Goal: Task Accomplishment & Management: Complete application form

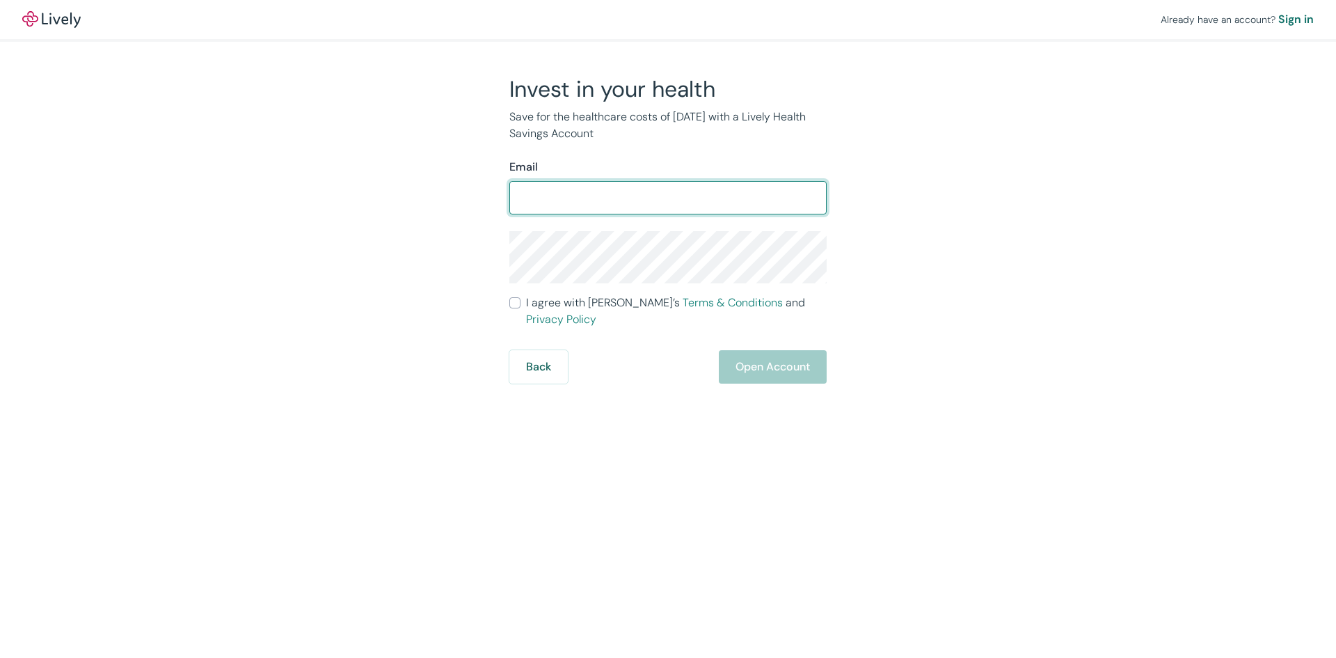
click at [546, 191] on input "Email" at bounding box center [668, 198] width 317 height 28
type input "arautman@gmail.com"
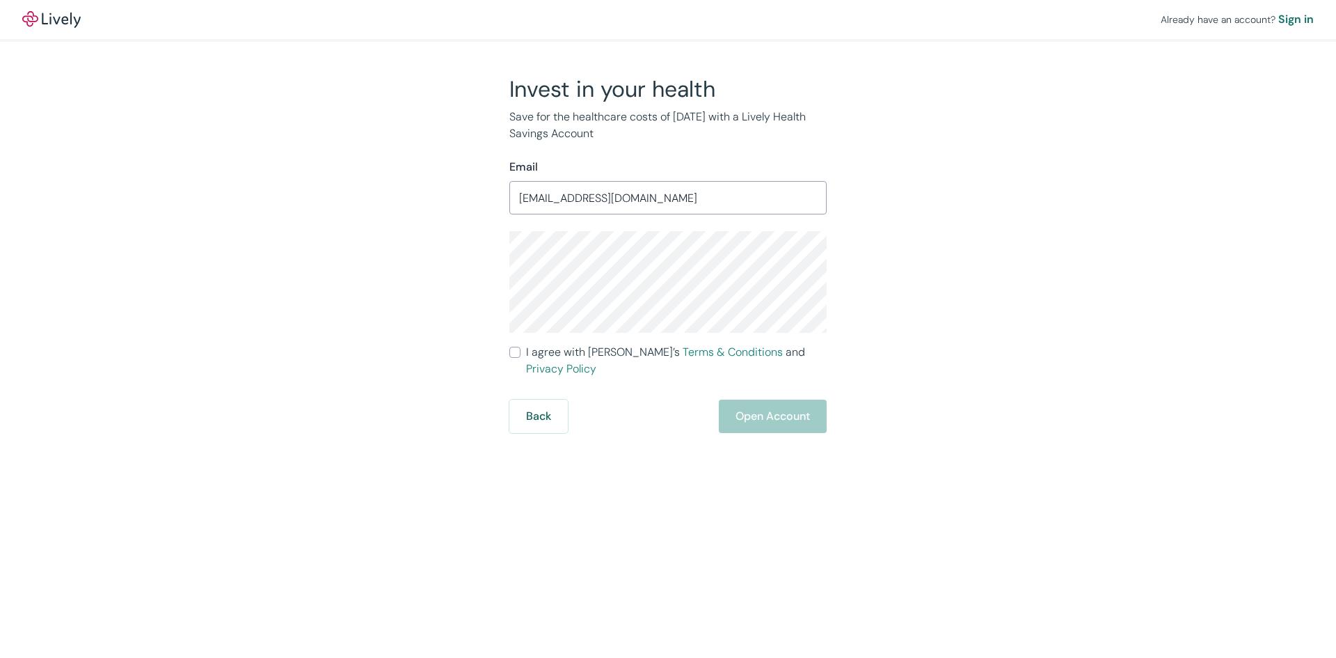
click at [516, 351] on input "I agree with Lively’s Terms & Conditions and Privacy Policy" at bounding box center [515, 352] width 11 height 11
checkbox input "true"
click at [774, 400] on button "Open Account" at bounding box center [773, 416] width 108 height 33
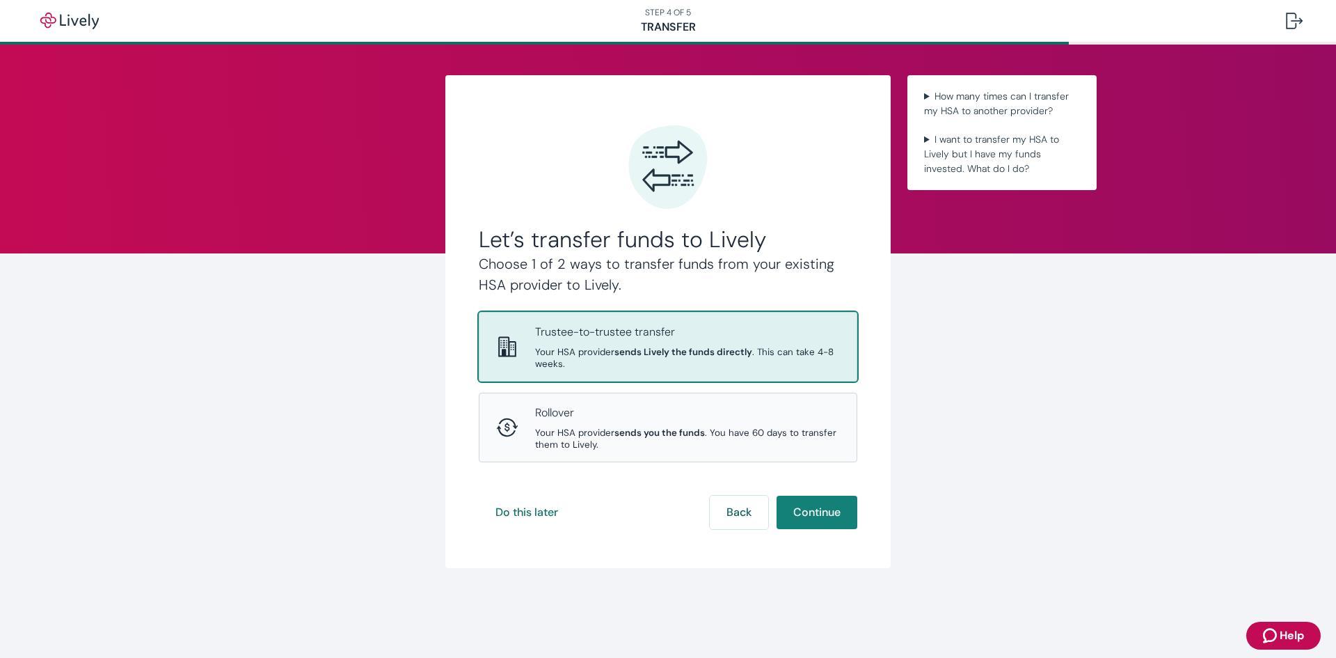
click at [729, 345] on div "Trustee-to-trustee transfer Your HSA provider sends Lively the funds directly .…" at bounding box center [687, 347] width 305 height 46
click at [819, 517] on button "Continue" at bounding box center [817, 512] width 81 height 33
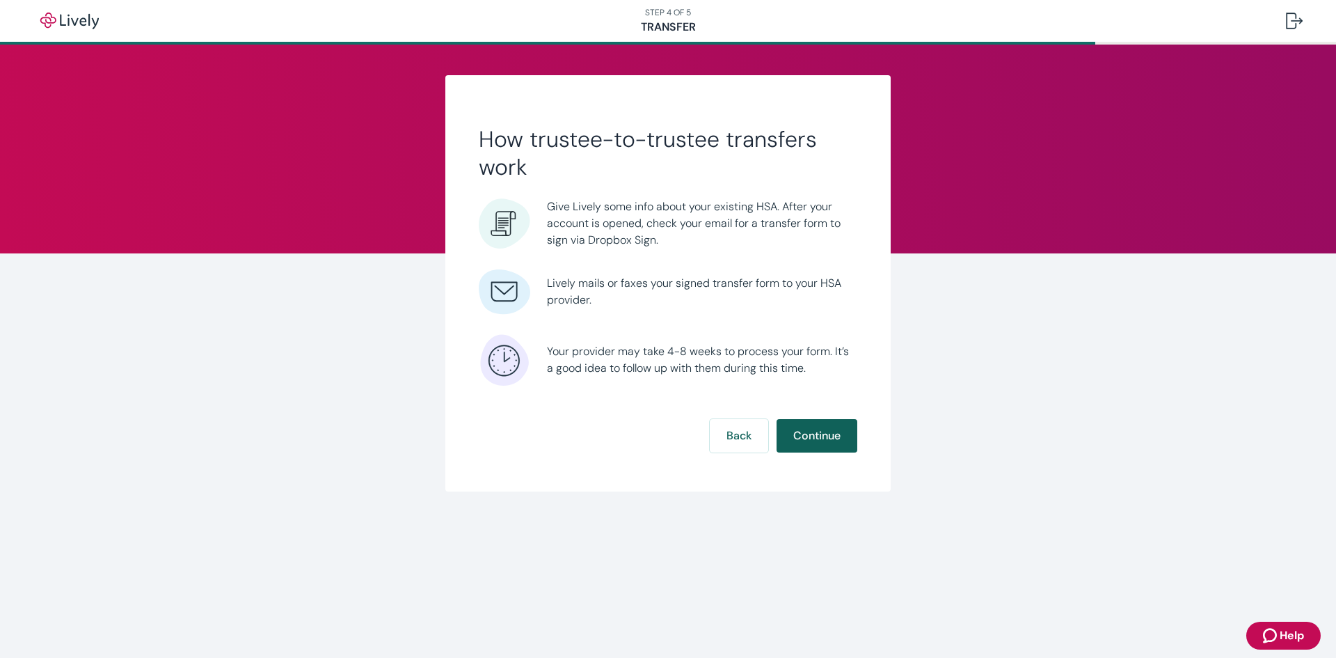
click at [816, 432] on button "Continue" at bounding box center [817, 435] width 81 height 33
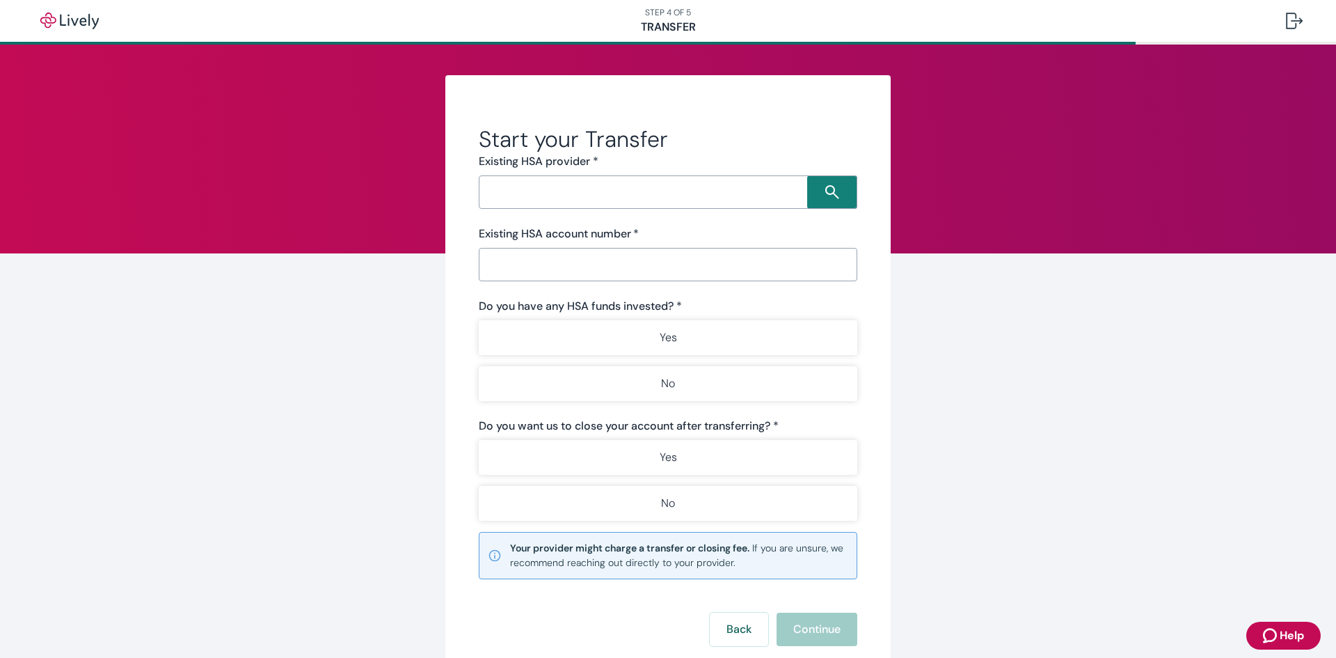
click at [524, 190] on input "Search input" at bounding box center [645, 191] width 324 height 19
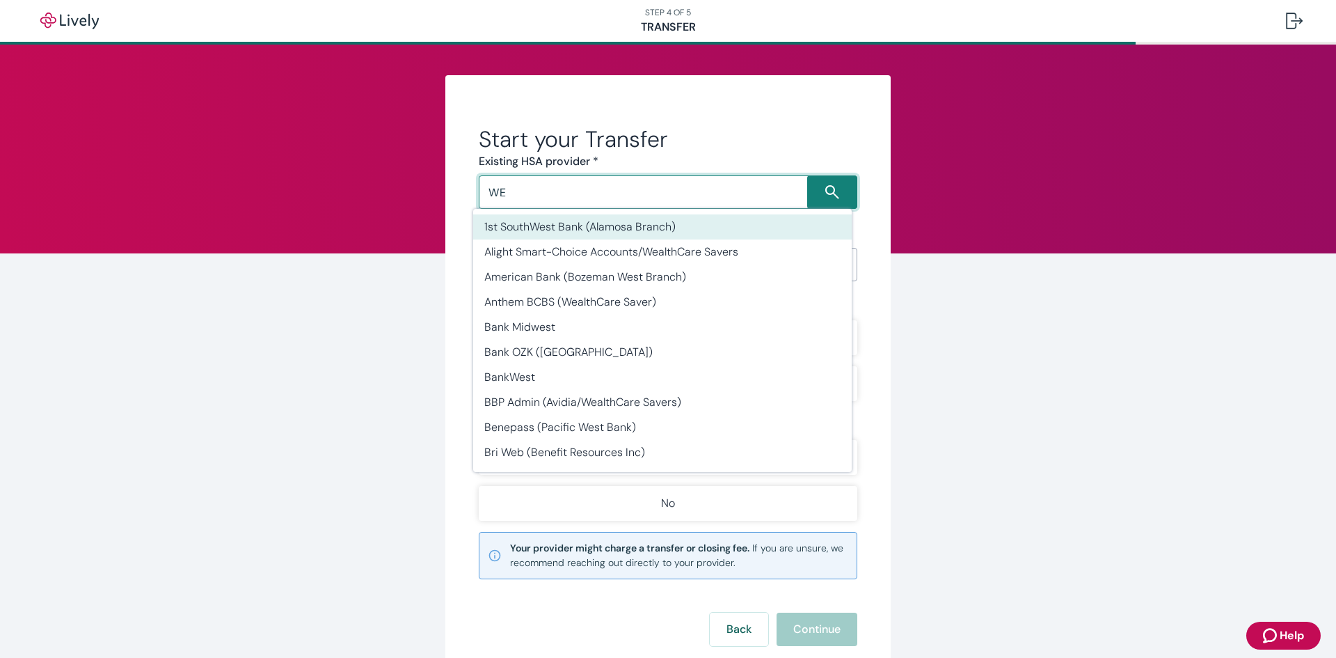
type input "W"
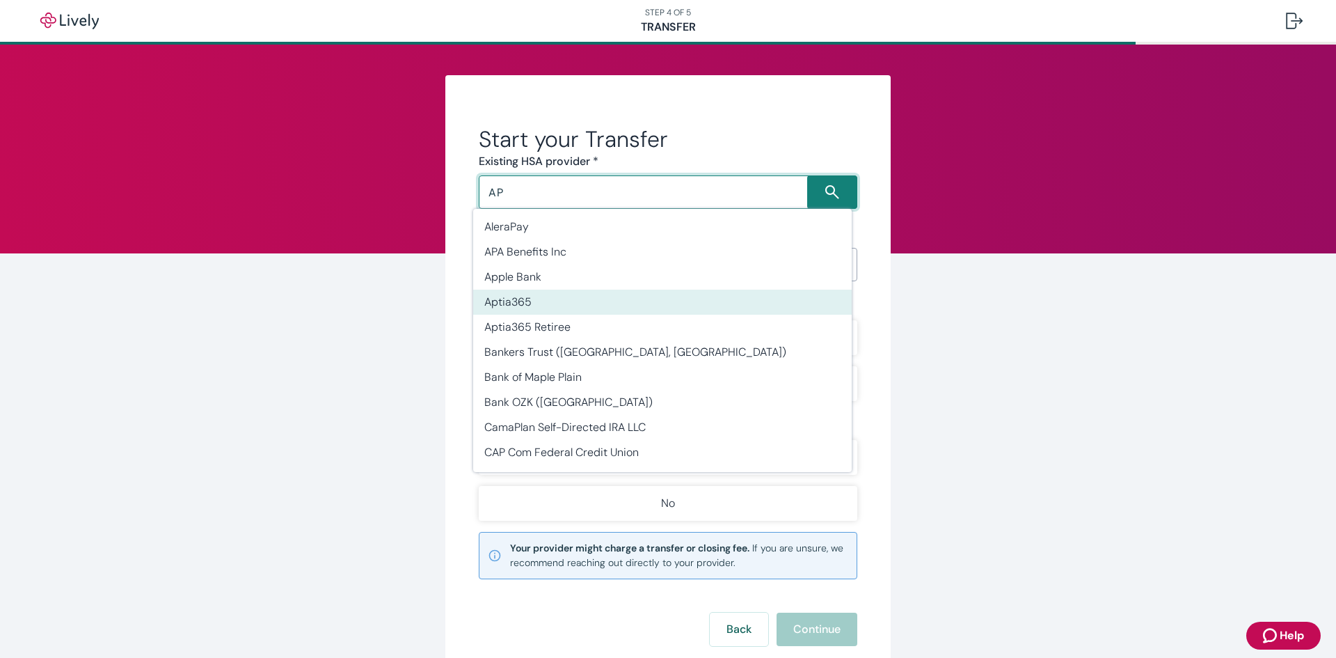
click at [505, 303] on li "Aptia365" at bounding box center [662, 302] width 379 height 25
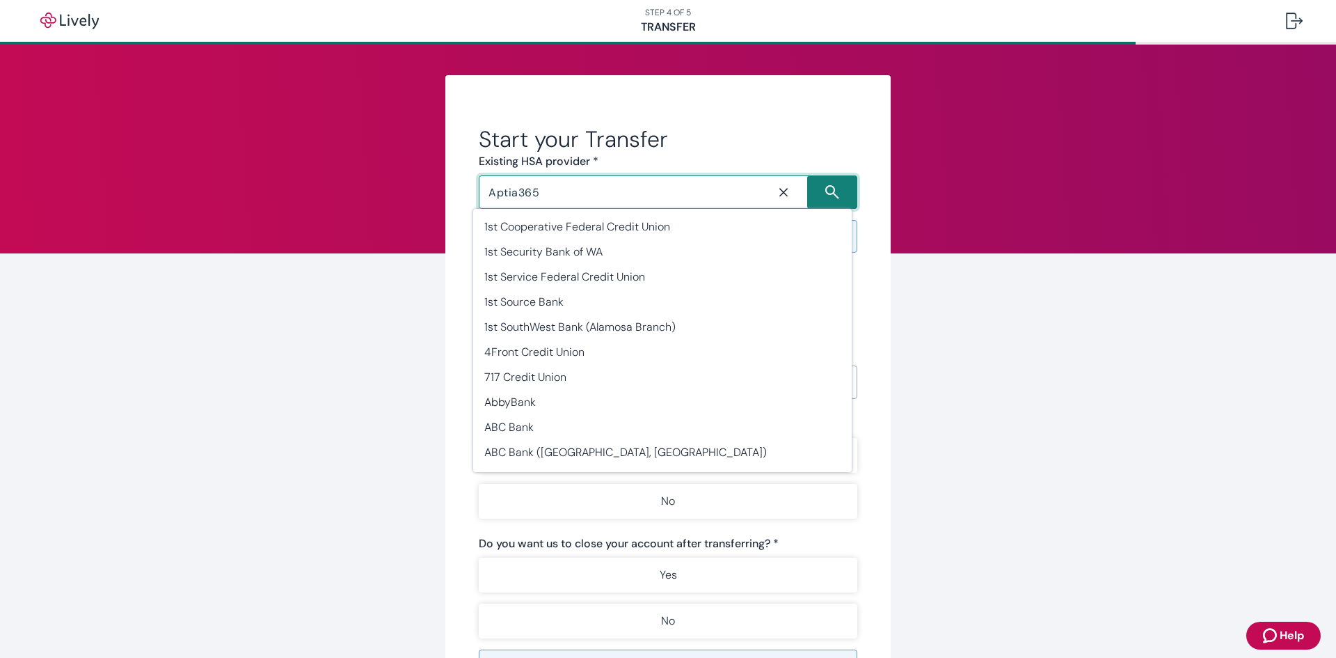
drag, startPoint x: 543, startPoint y: 193, endPoint x: 423, endPoint y: 191, distance: 119.7
click at [423, 191] on div "Start your Transfer Existing HSA provider * Aptia365 ​ Estimated funds arrival …" at bounding box center [668, 438] width 668 height 727
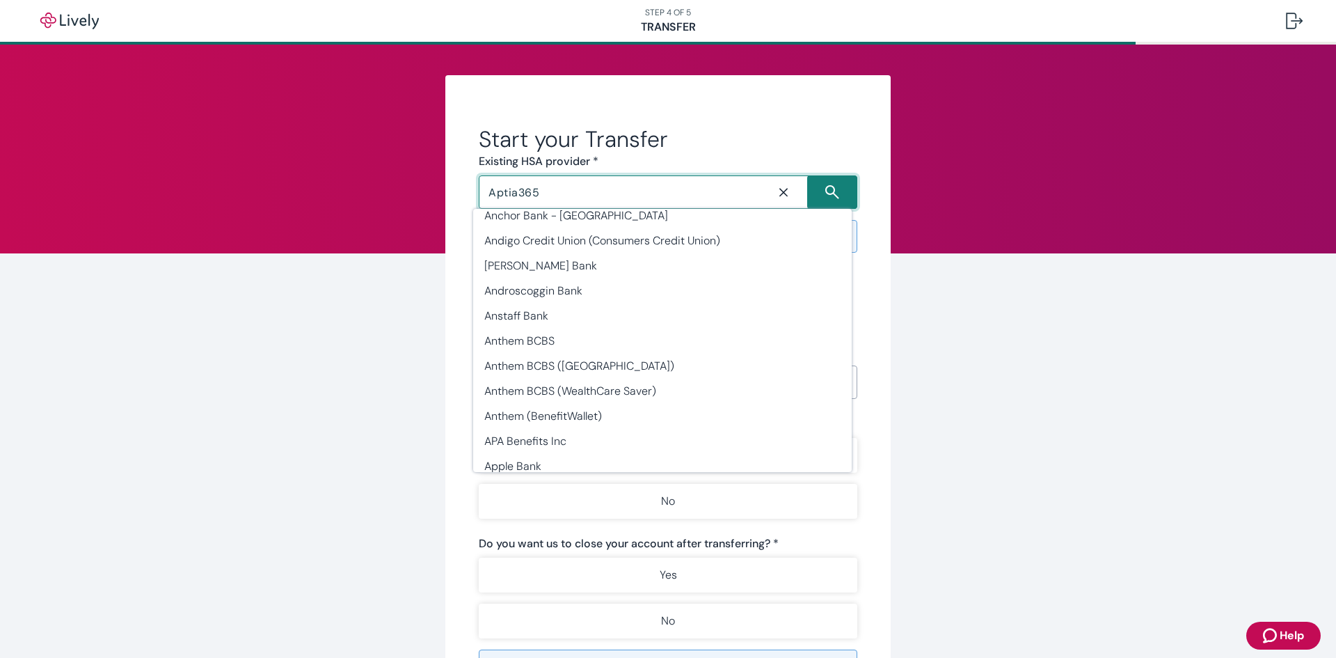
paste input "WEX Inc./"
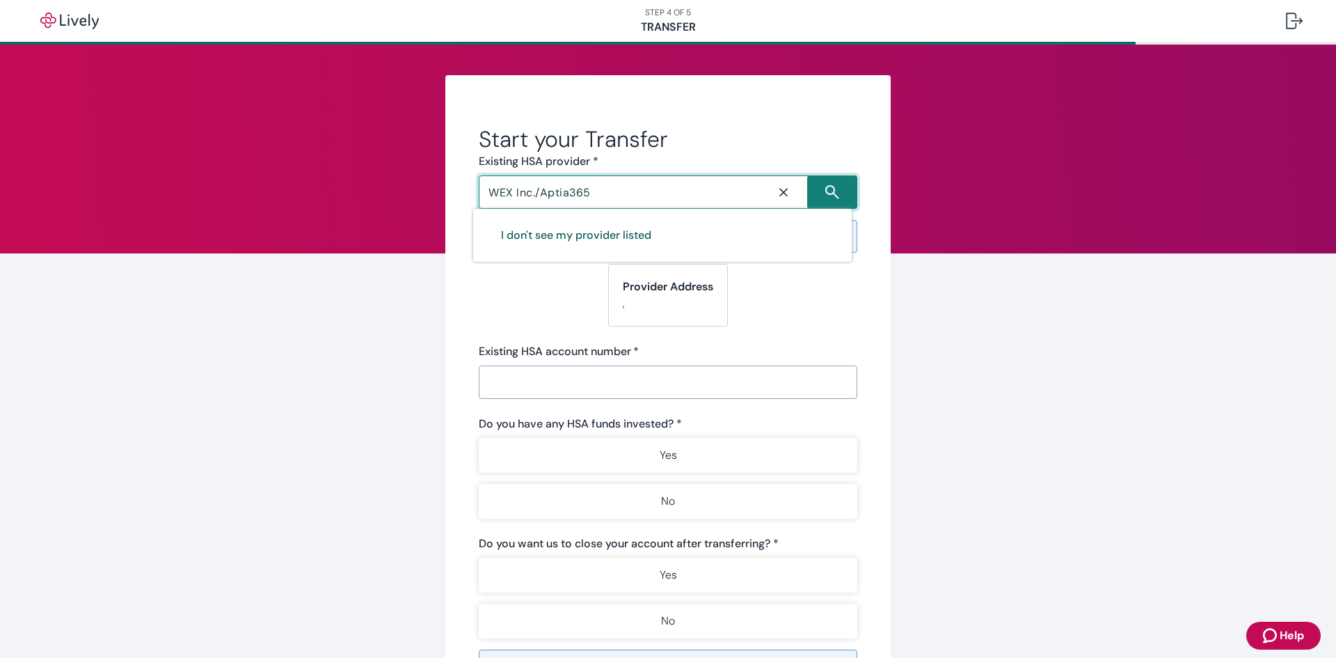
drag, startPoint x: 539, startPoint y: 193, endPoint x: 474, endPoint y: 198, distance: 65.6
click at [479, 198] on div "WEX Inc./Aptia365 ​" at bounding box center [668, 191] width 379 height 33
type input "Aptia365"
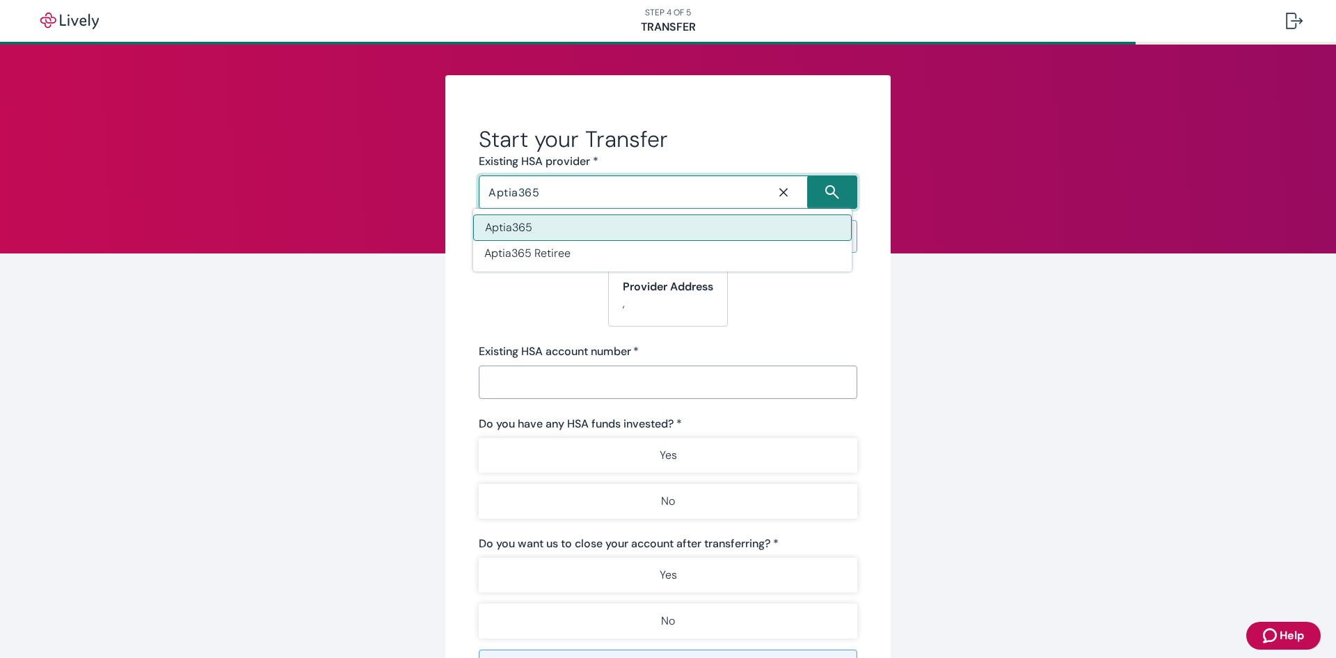
click at [541, 229] on li "Aptia365" at bounding box center [662, 227] width 379 height 26
click at [672, 309] on div "Provider Address ," at bounding box center [668, 295] width 120 height 63
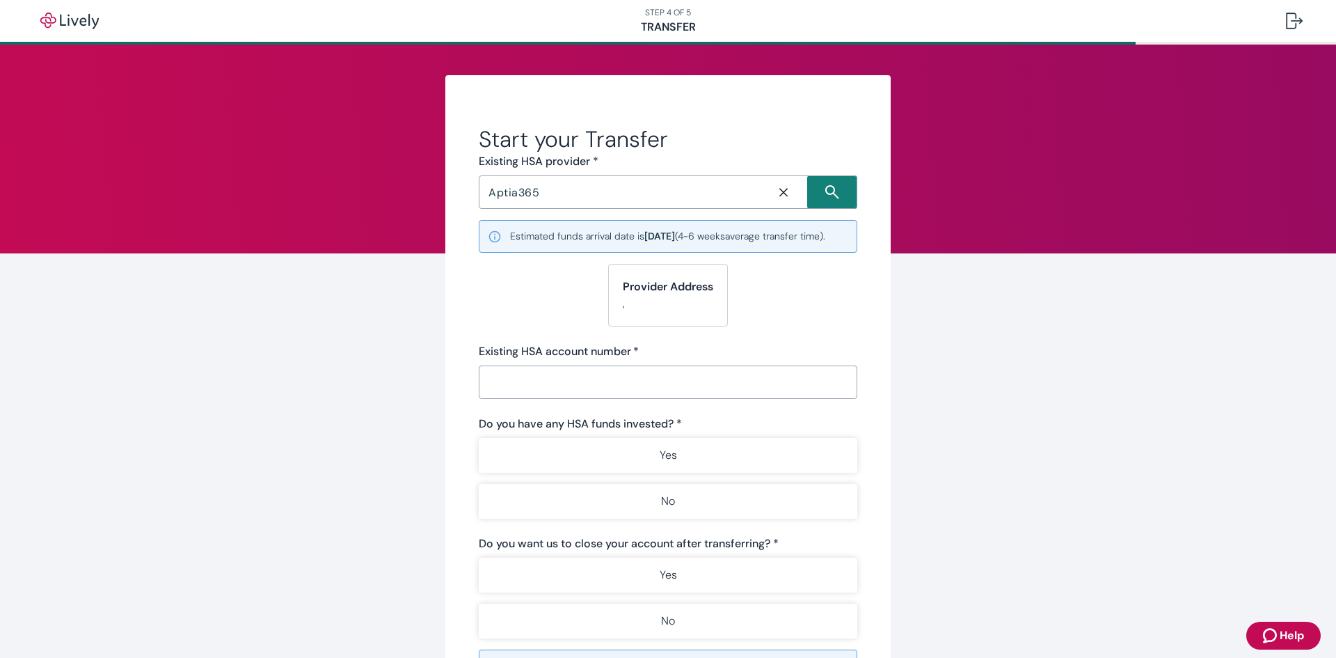
click at [526, 396] on input "Existing HSA account number   *" at bounding box center [668, 382] width 379 height 28
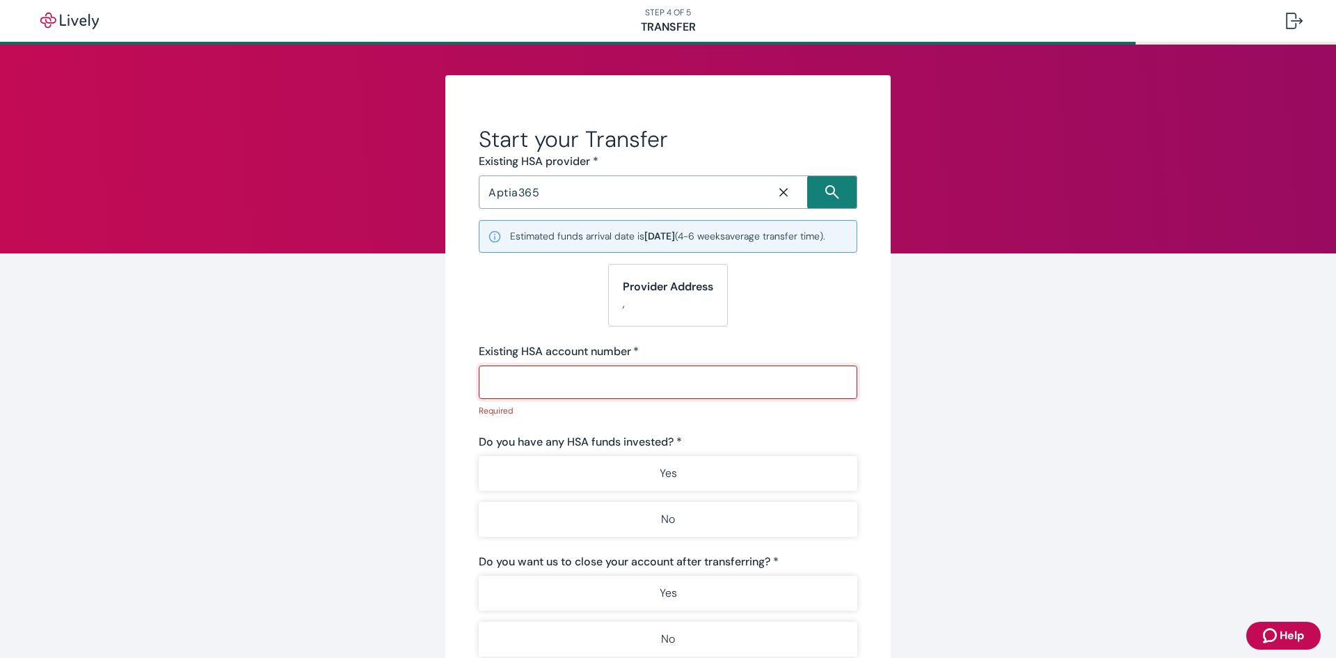
click at [545, 393] on input "Existing HSA account number   *" at bounding box center [668, 382] width 379 height 28
paste input "83249420193780"
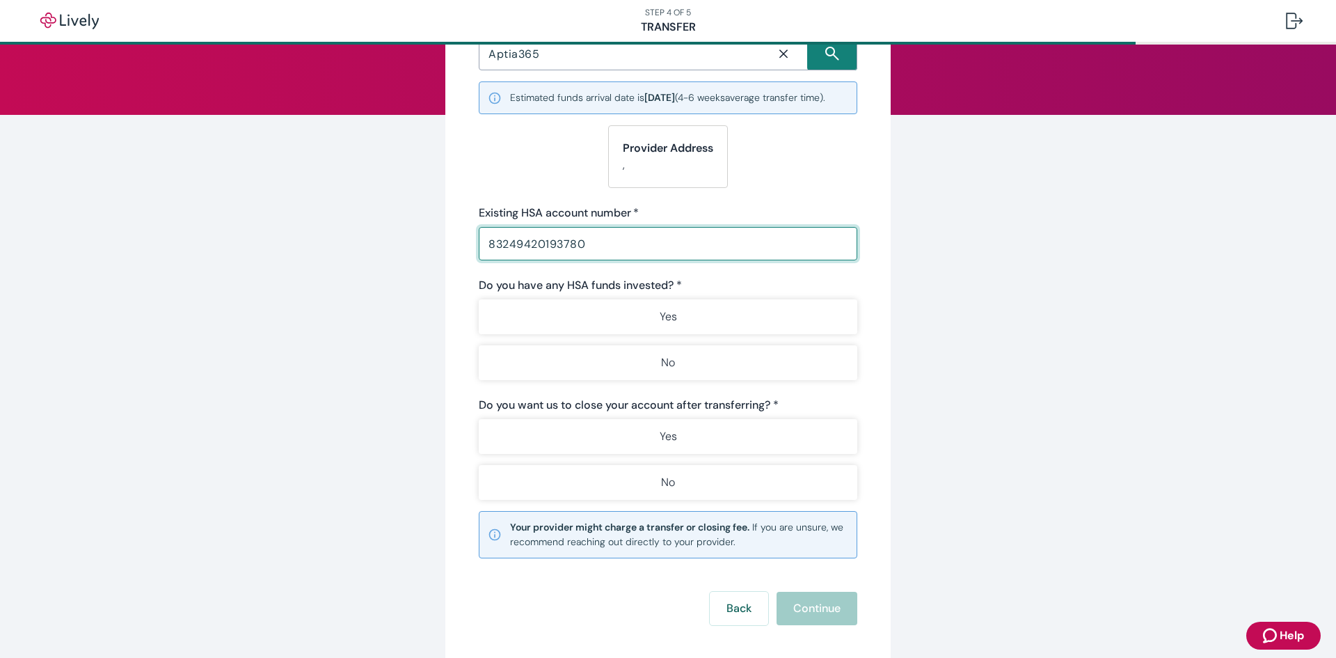
scroll to position [139, 0]
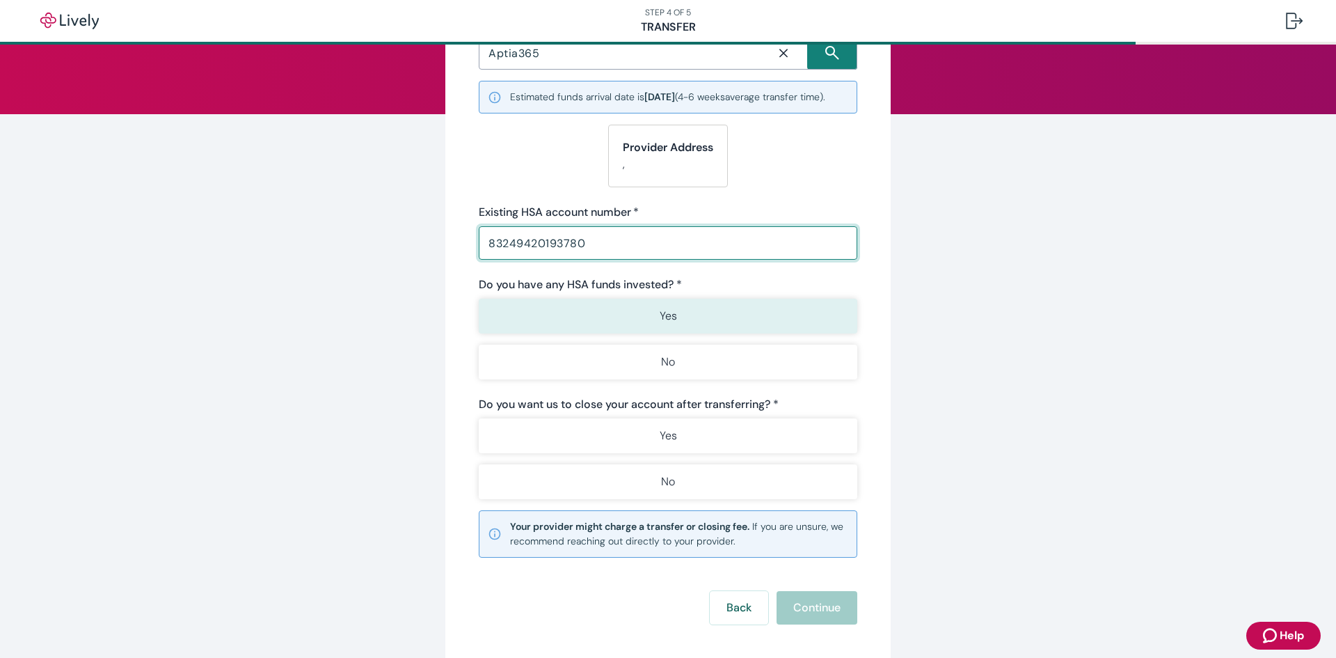
type input "83249420193780"
click at [663, 324] on p "Yes" at bounding box center [668, 316] width 17 height 17
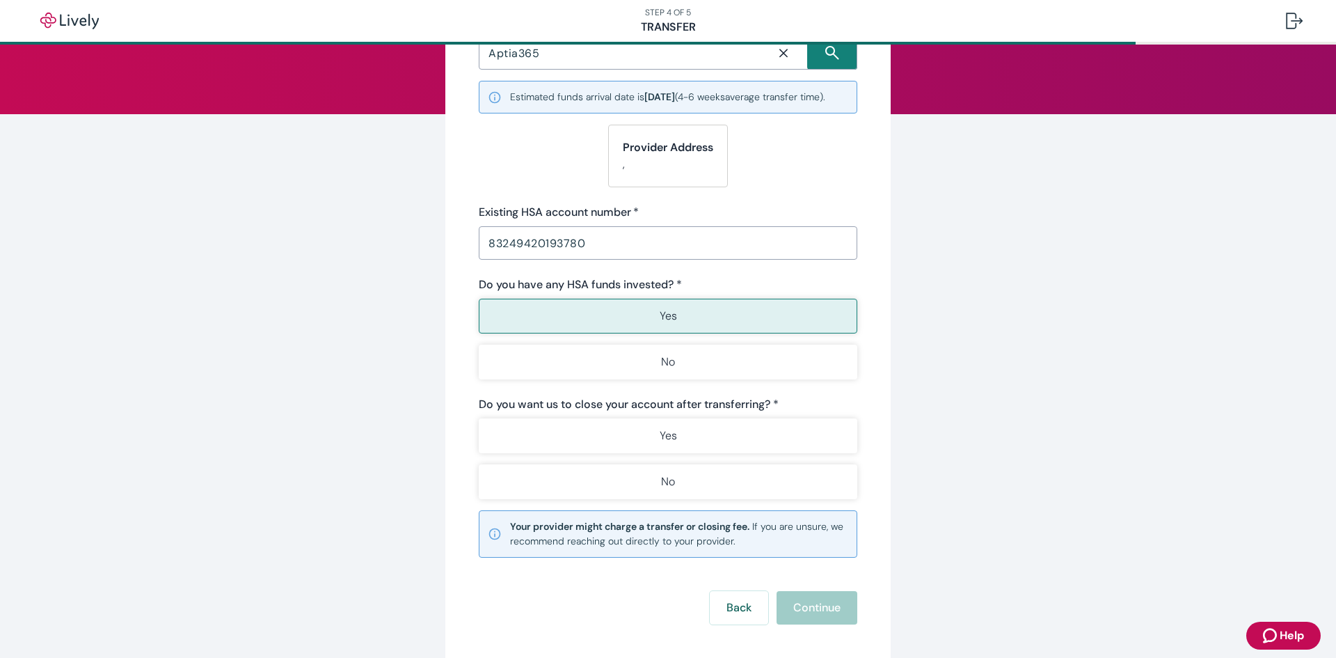
scroll to position [209, 0]
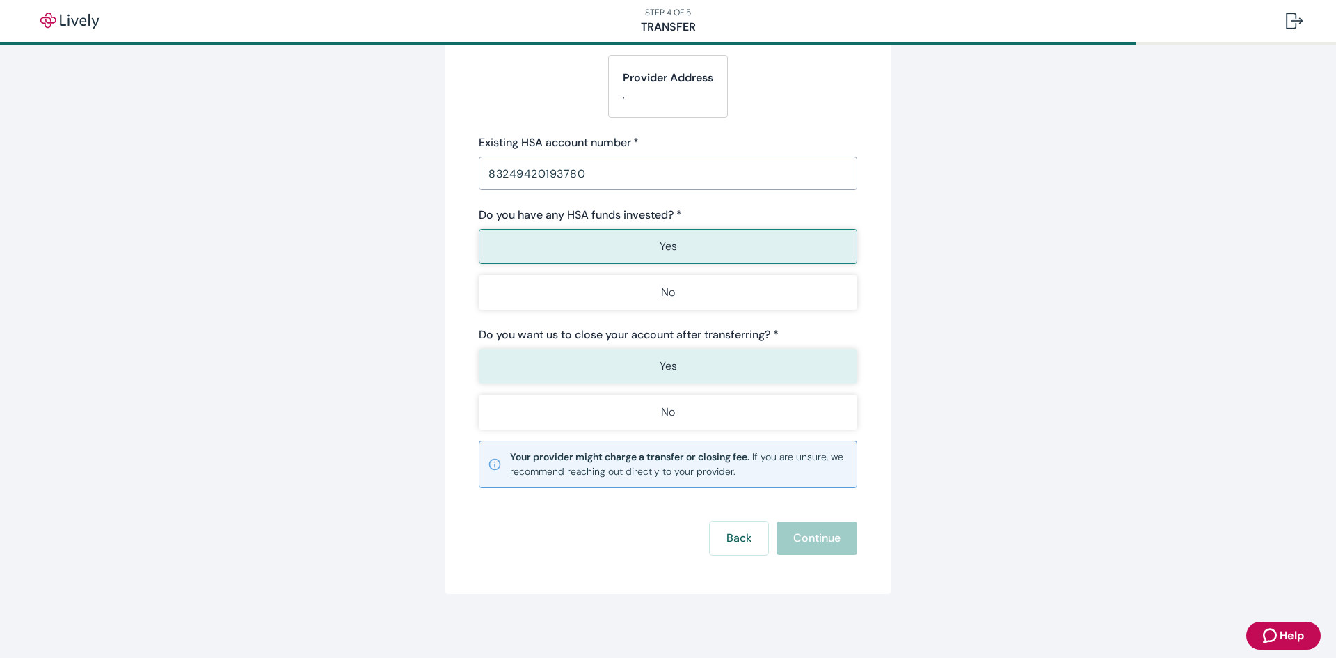
click at [669, 374] on p "Yes" at bounding box center [668, 366] width 17 height 17
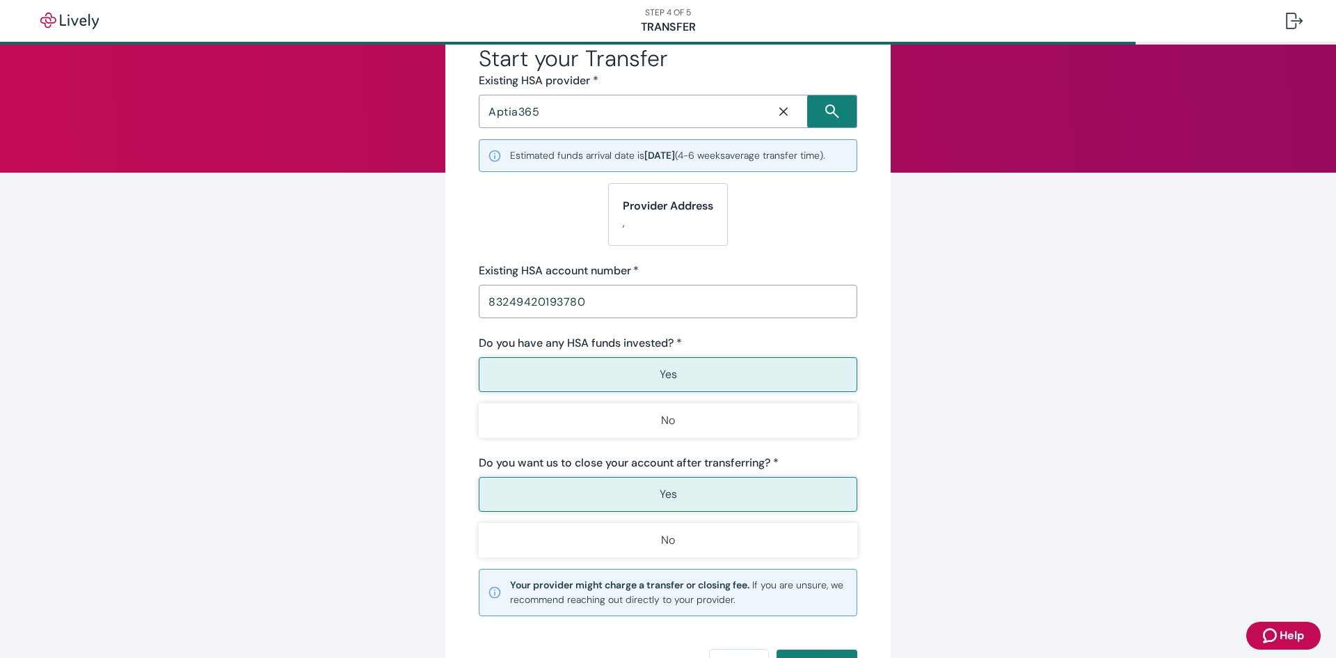
scroll to position [70, 0]
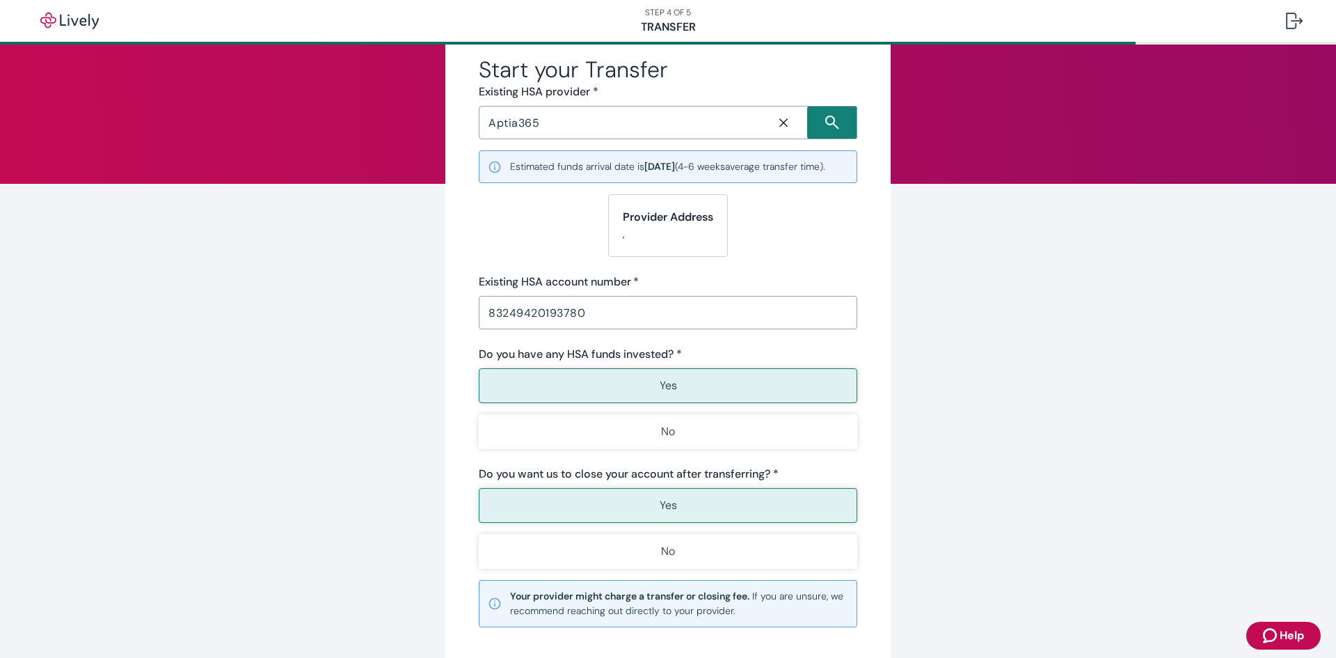
click at [647, 224] on strong "Provider Address" at bounding box center [668, 217] width 90 height 15
click at [645, 242] on p "," at bounding box center [668, 234] width 90 height 17
drag, startPoint x: 716, startPoint y: 232, endPoint x: 613, endPoint y: 231, distance: 103.0
click at [613, 231] on div "Provider Address ," at bounding box center [668, 225] width 120 height 63
click at [647, 224] on strong "Provider Address" at bounding box center [668, 217] width 90 height 15
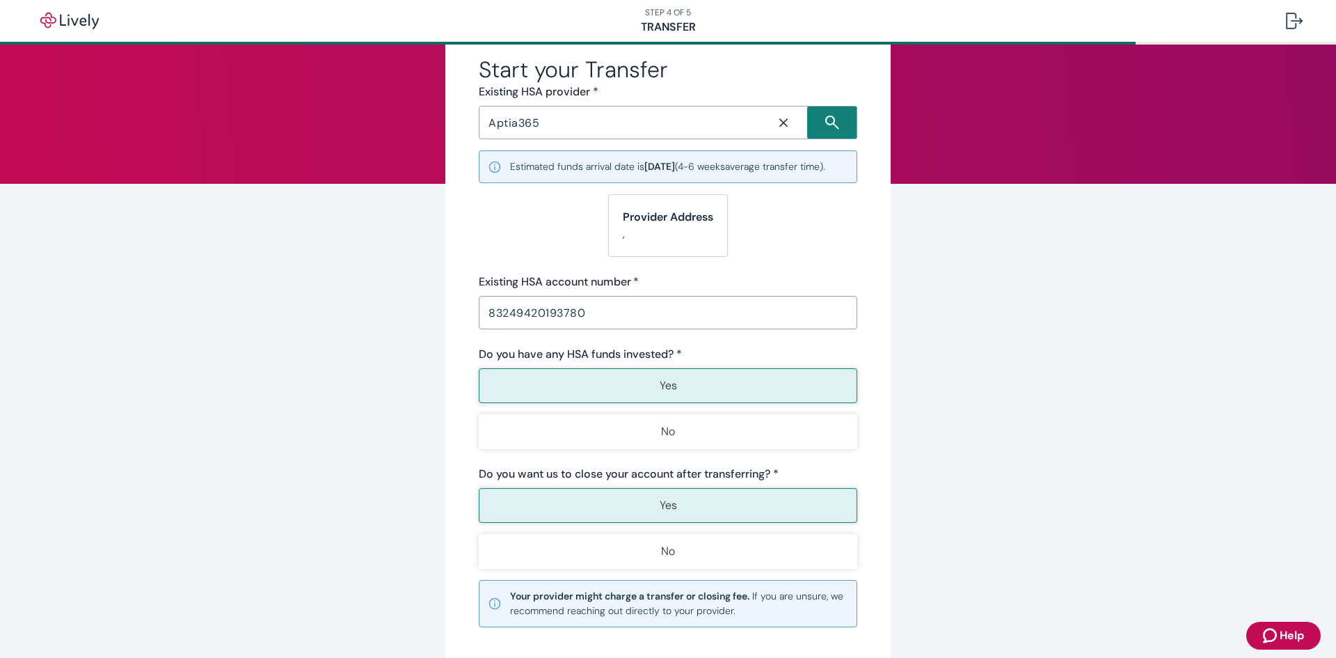
click at [638, 224] on strong "Provider Address" at bounding box center [668, 217] width 90 height 15
click at [676, 325] on input "83249420193780" at bounding box center [668, 313] width 379 height 28
click at [577, 118] on input "Aptia365" at bounding box center [621, 122] width 277 height 19
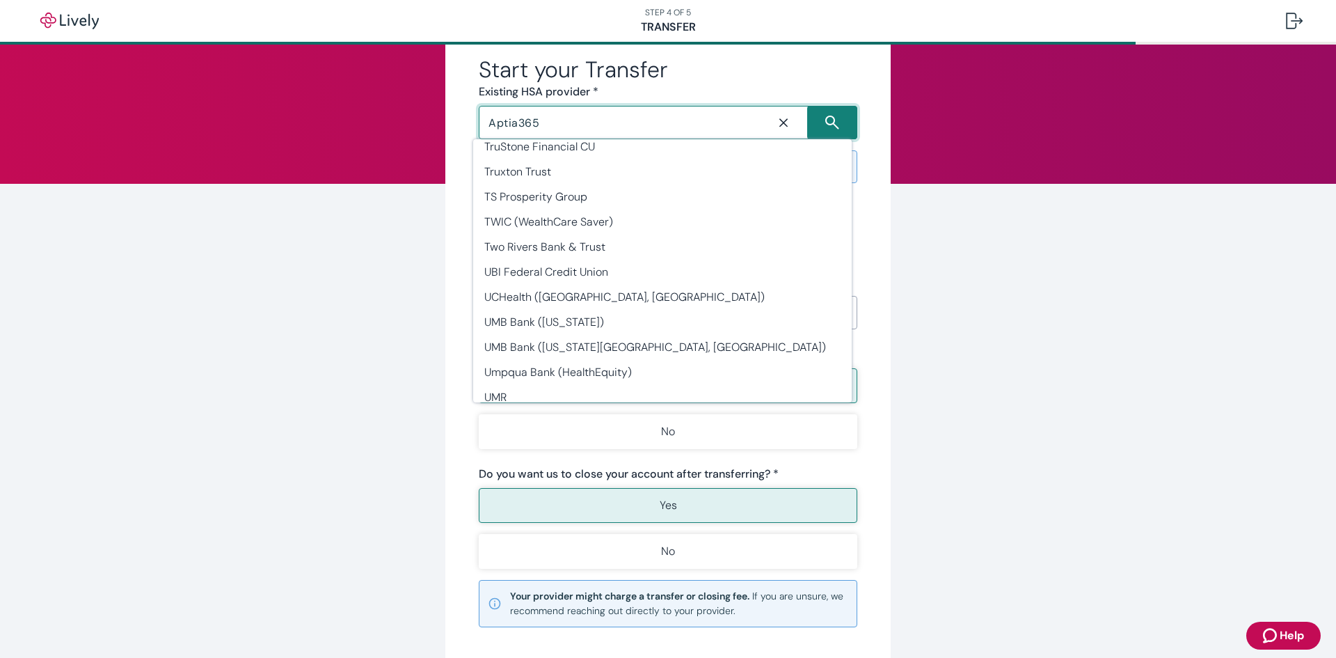
scroll to position [37665, 0]
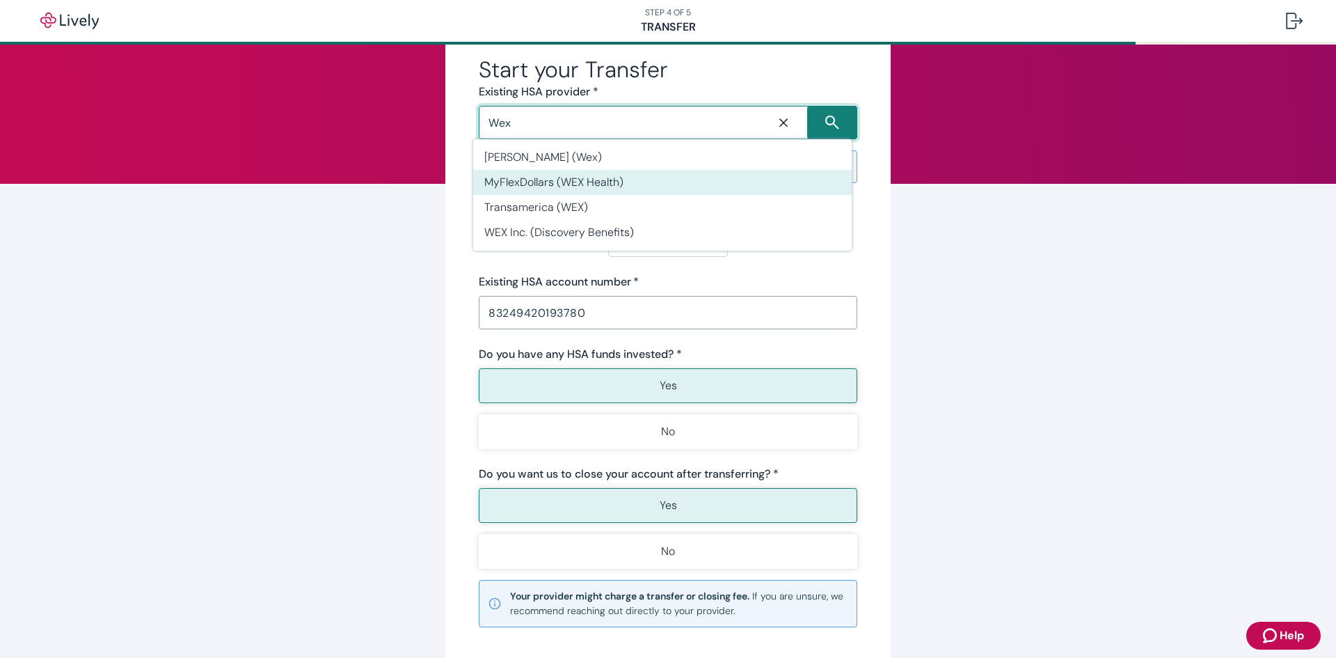
click at [572, 184] on li "MyFlexDollars (WEX Health)" at bounding box center [662, 182] width 379 height 25
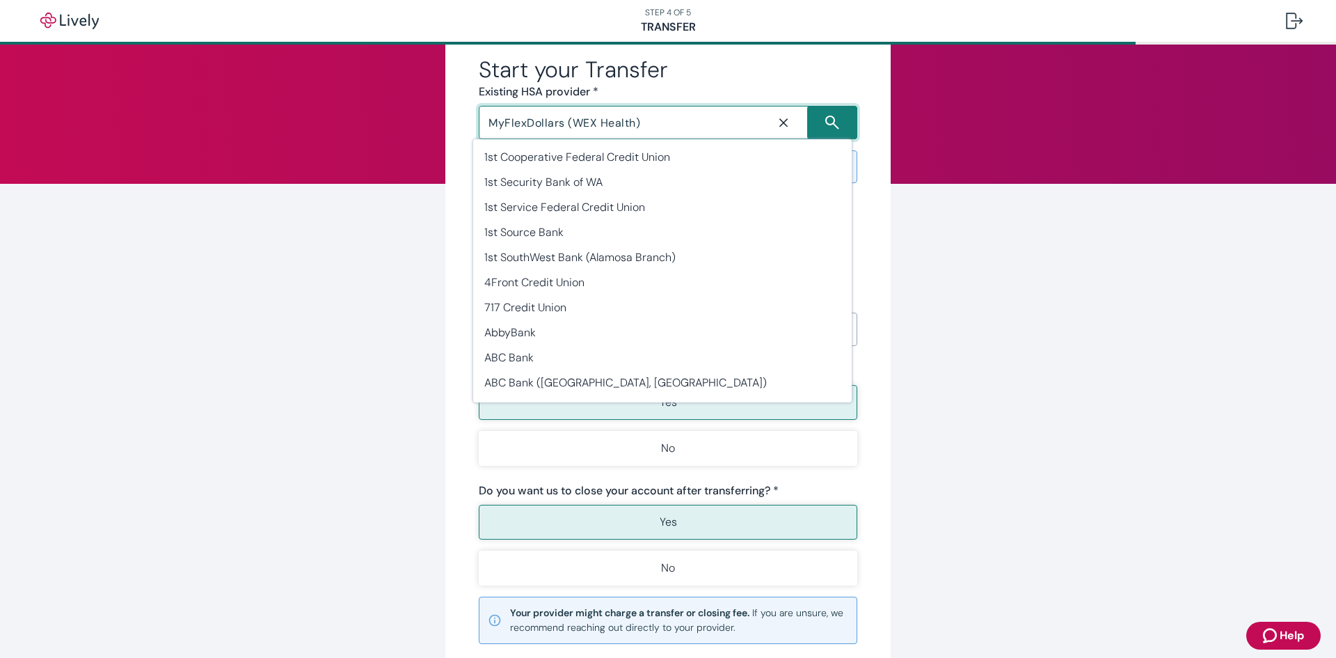
scroll to position [23616, 0]
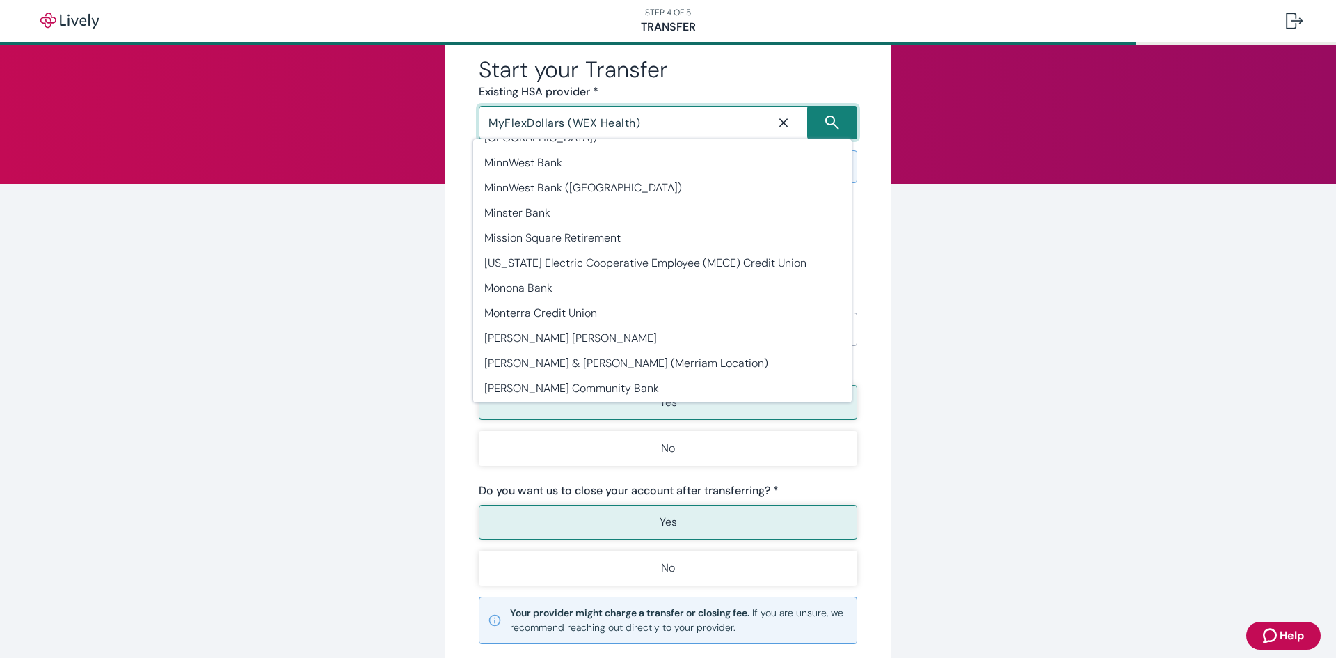
drag, startPoint x: 651, startPoint y: 124, endPoint x: 464, endPoint y: 122, distance: 186.6
click at [464, 122] on div "Start your Transfer Existing HSA provider * MyFlexDollars (WEX Health) ​ Estima…" at bounding box center [667, 378] width 445 height 744
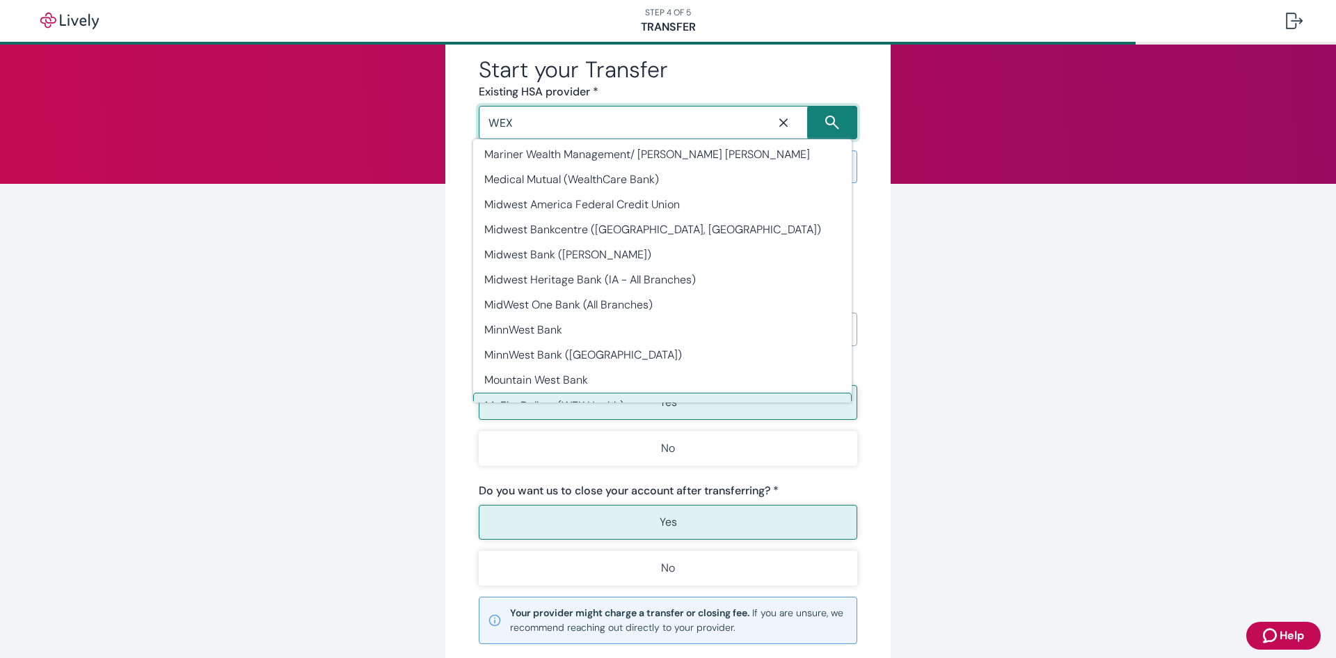
scroll to position [0, 0]
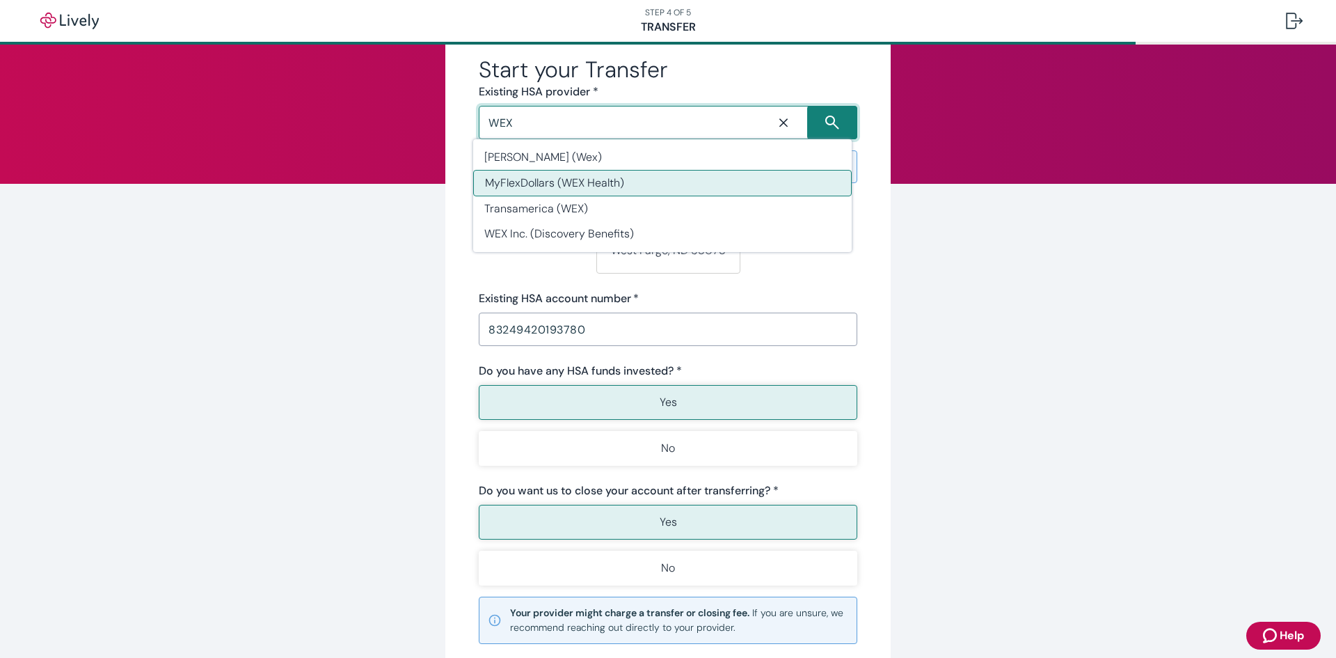
click at [541, 183] on li "MyFlexDollars (WEX Health)" at bounding box center [662, 183] width 379 height 26
type input "MyFlexDollars (WEX Health)"
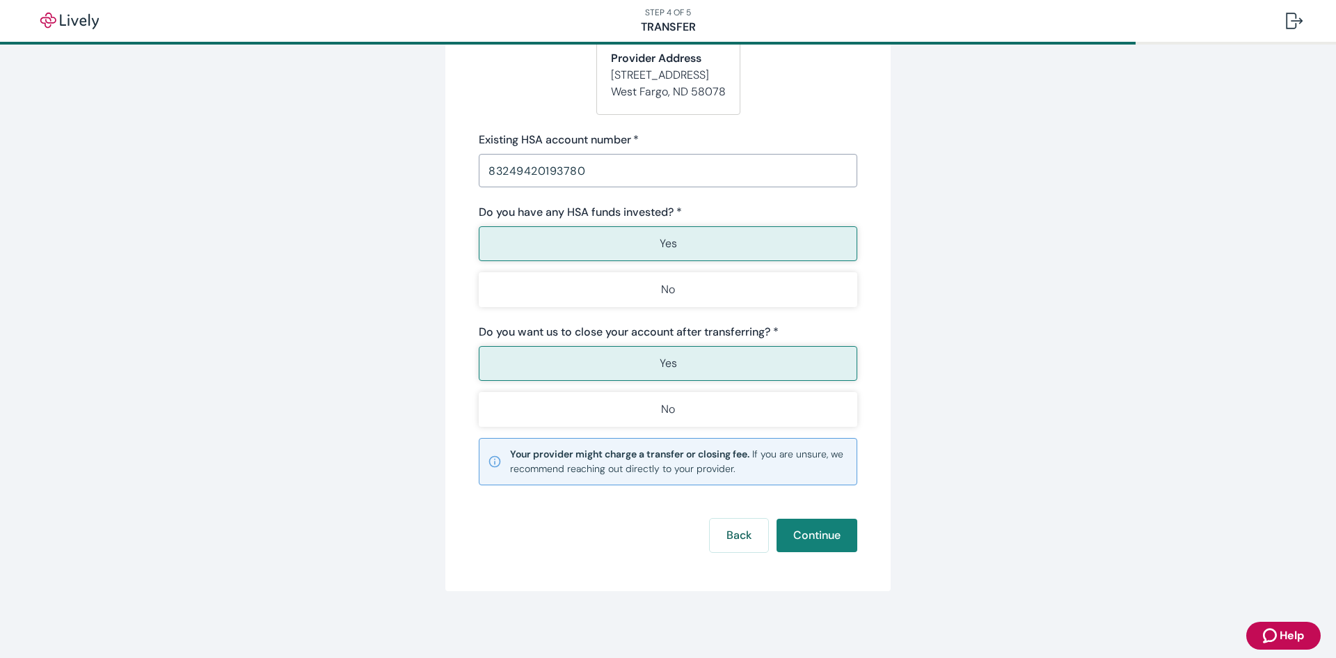
scroll to position [243, 0]
click at [816, 535] on button "Continue" at bounding box center [817, 535] width 81 height 33
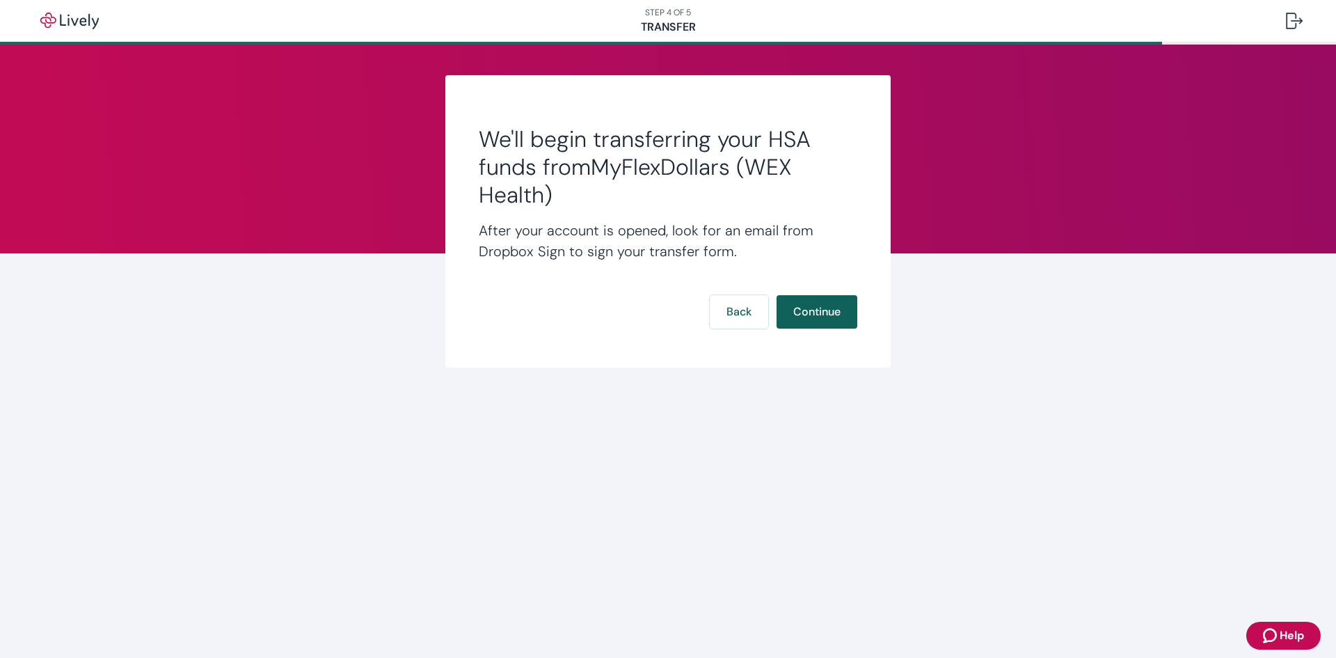
click at [830, 313] on button "Continue" at bounding box center [817, 311] width 81 height 33
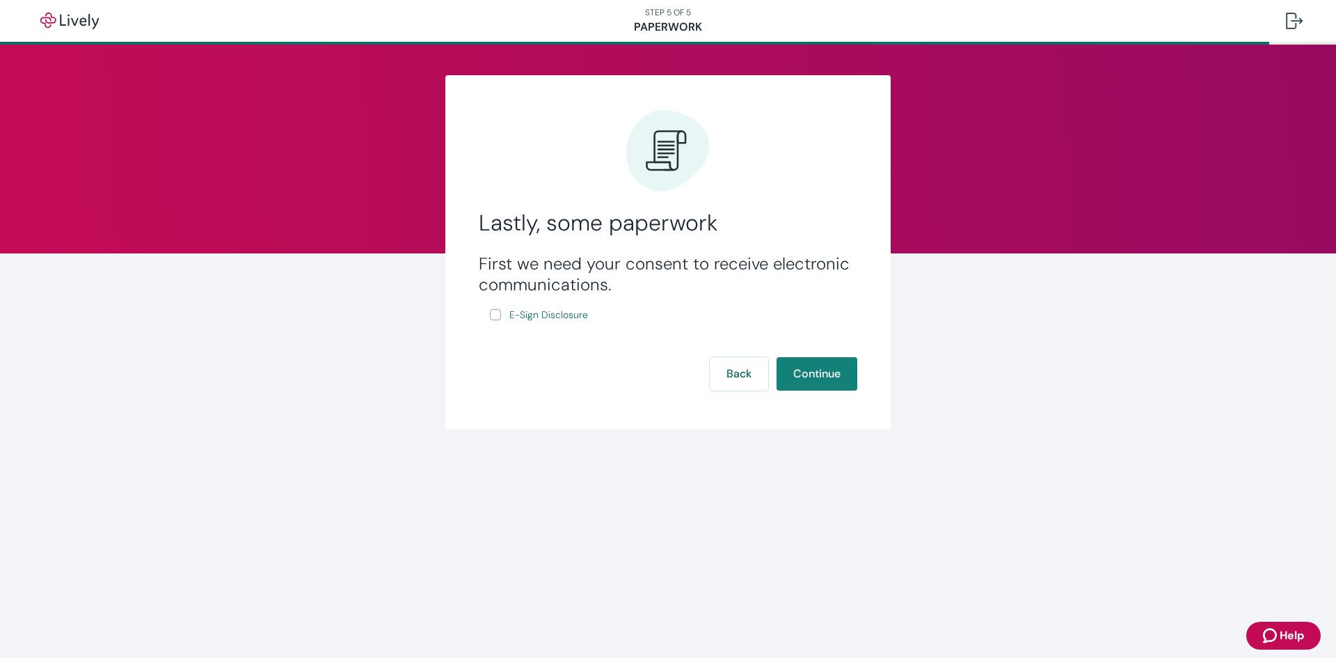
click at [496, 315] on input "E-Sign Disclosure" at bounding box center [495, 314] width 11 height 11
checkbox input "true"
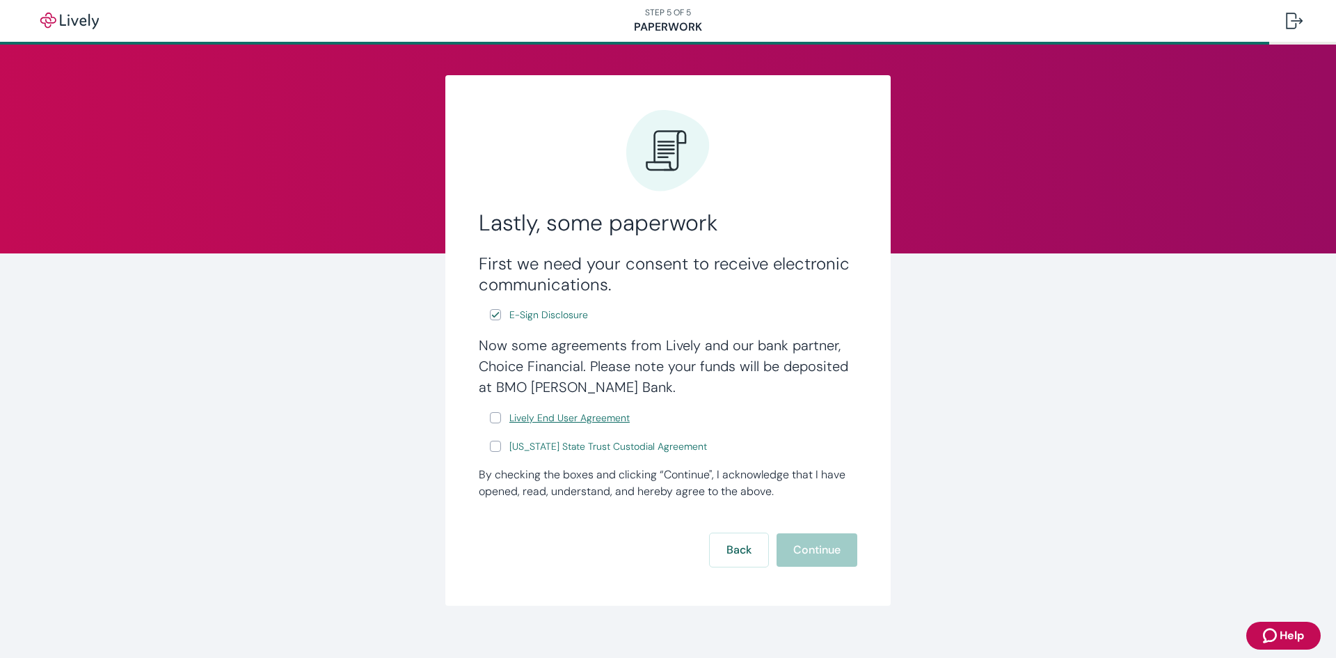
click at [533, 420] on span "Lively End User Agreement" at bounding box center [570, 418] width 120 height 15
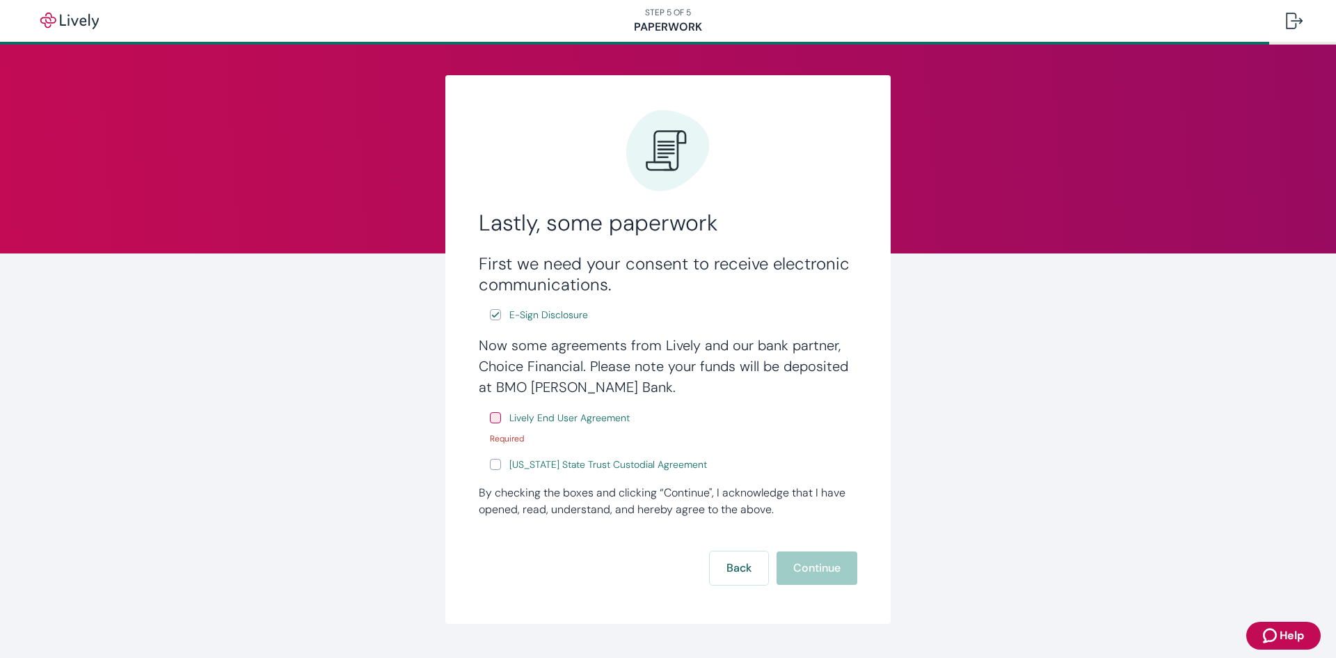
click at [491, 420] on input "Lively End User Agreement" at bounding box center [495, 417] width 11 height 11
checkbox input "true"
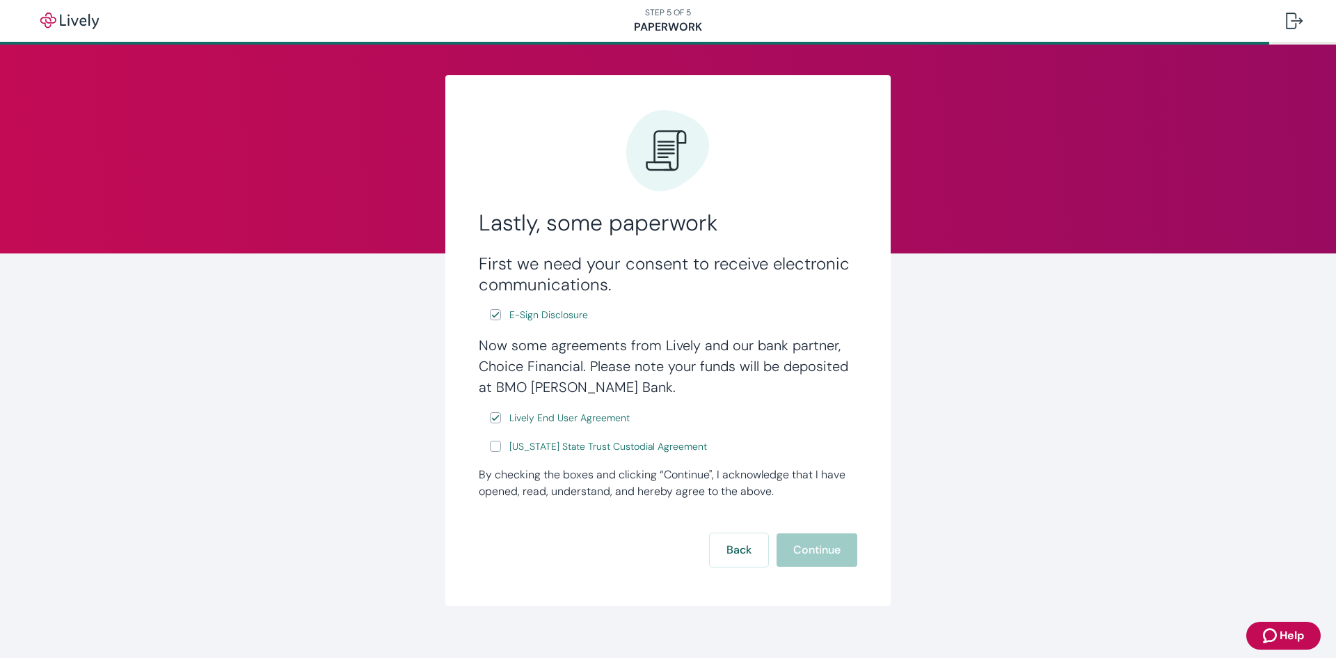
click at [491, 447] on input "[US_STATE] State Trust Custodial Agreement" at bounding box center [495, 446] width 11 height 11
checkbox input "true"
click at [817, 549] on button "Continue" at bounding box center [817, 549] width 81 height 33
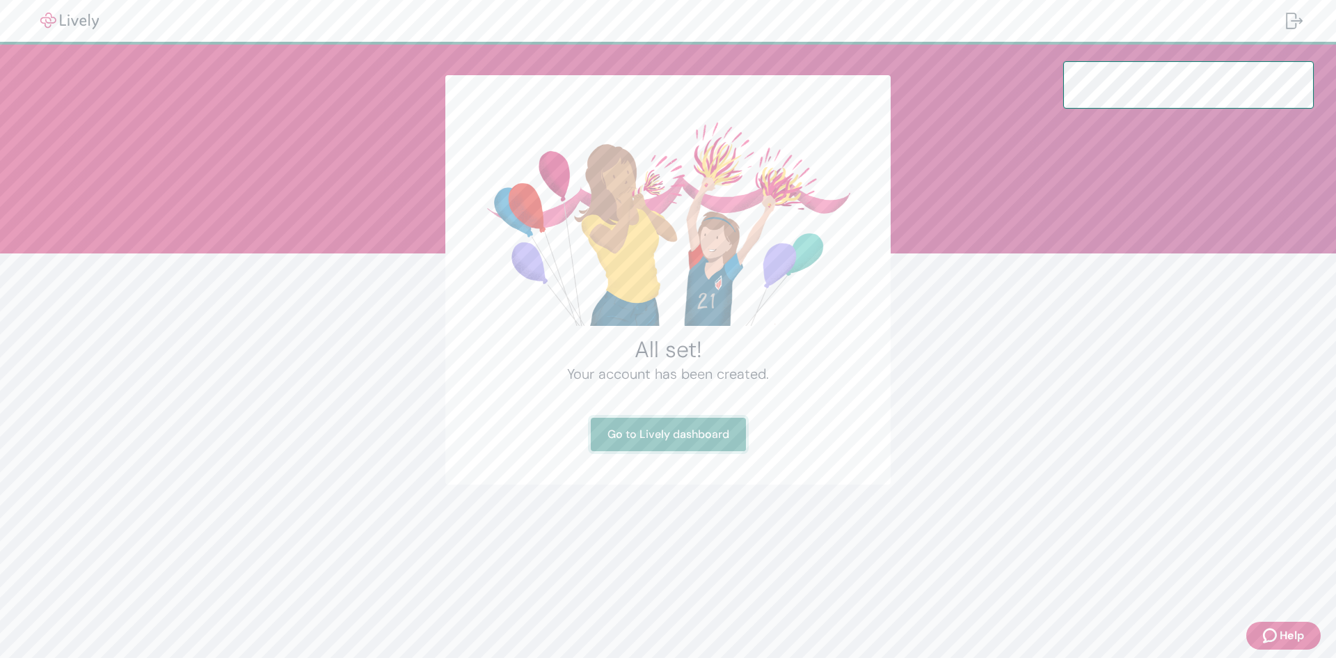
click at [661, 436] on link "Go to Lively dashboard" at bounding box center [668, 434] width 155 height 33
